Goal: Information Seeking & Learning: Learn about a topic

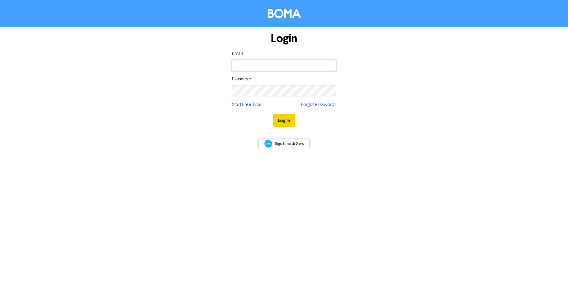
type input "paul@thinkaccountants.net.au"
click at [282, 119] on button "Log In" at bounding box center [284, 120] width 23 height 12
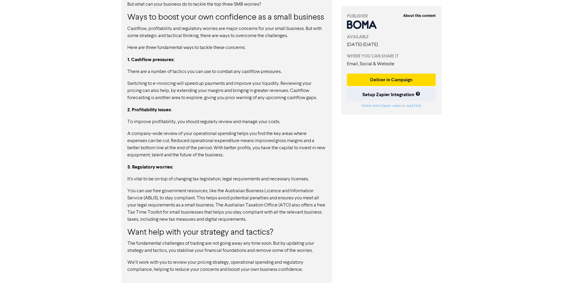
scroll to position [505, 0]
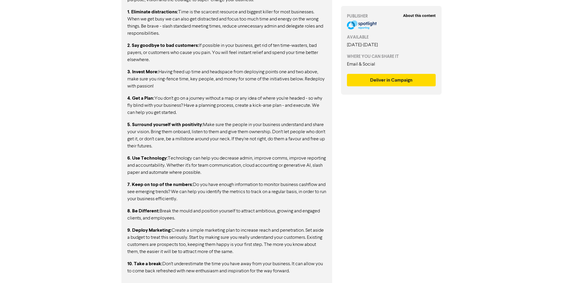
scroll to position [366, 0]
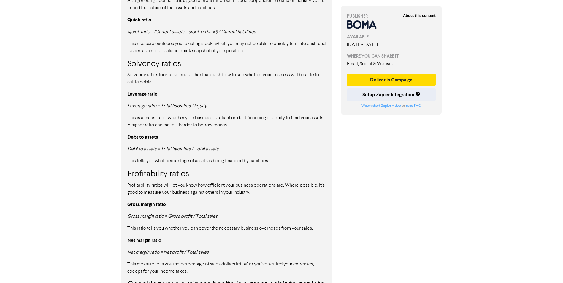
scroll to position [388, 0]
